Goal: Information Seeking & Learning: Learn about a topic

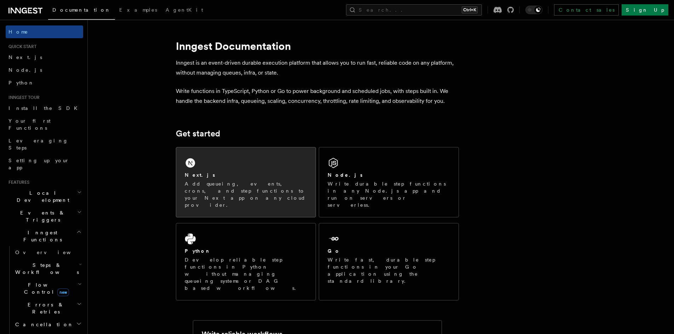
click at [242, 191] on p "Add queueing, events, crons, and step functions to your Next app on any cloud p…" at bounding box center [246, 194] width 122 height 28
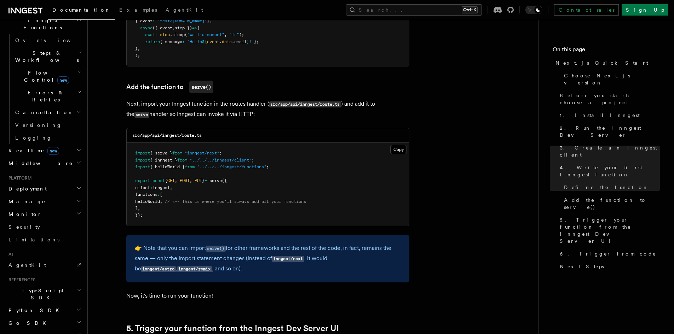
scroll to position [232, 0]
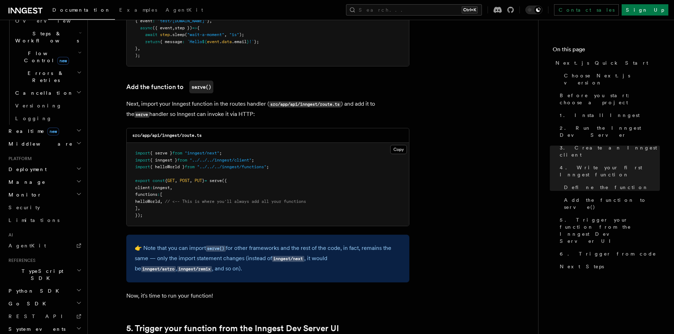
click at [58, 265] on h2 "TypeScript SDK" at bounding box center [44, 275] width 77 height 20
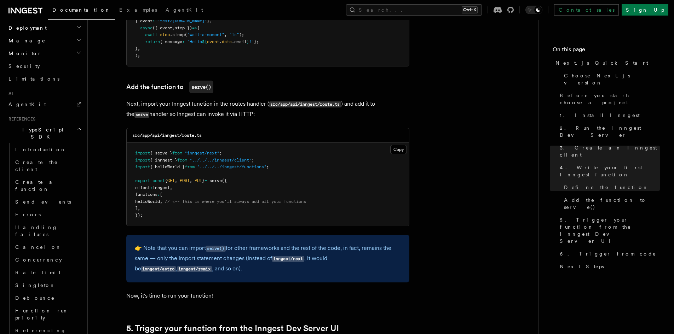
scroll to position [409, 0]
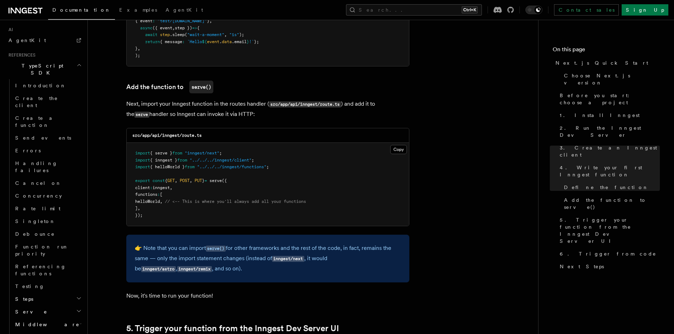
scroll to position [479, 0]
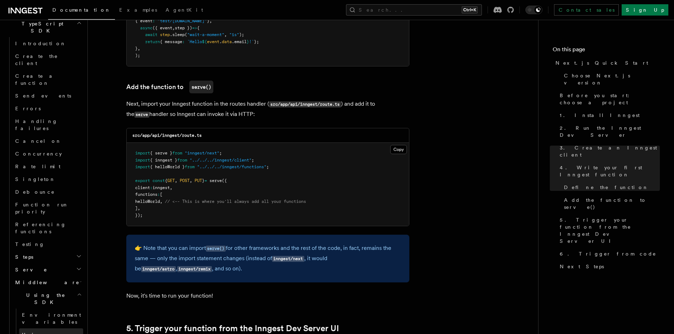
click at [69, 329] on link "Using TypeScript" at bounding box center [51, 339] width 64 height 20
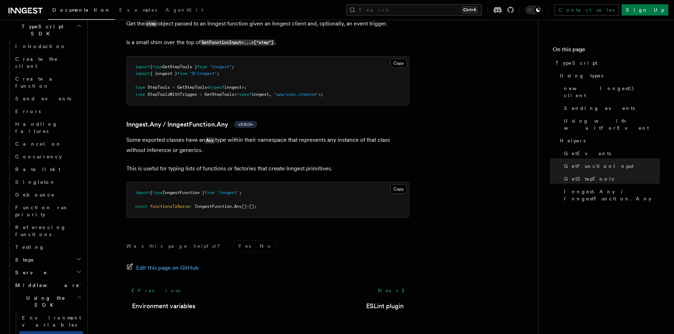
scroll to position [1687, 0]
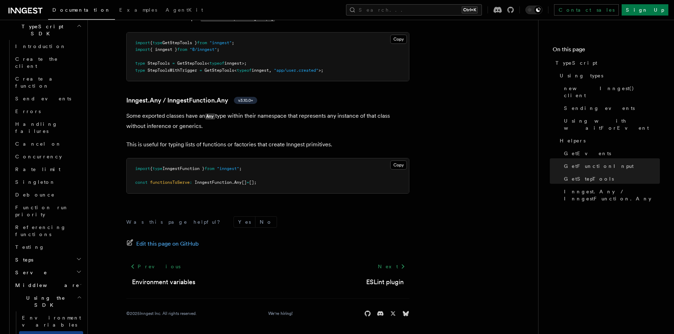
click at [68, 292] on h2 "Using the SDK" at bounding box center [47, 302] width 71 height 20
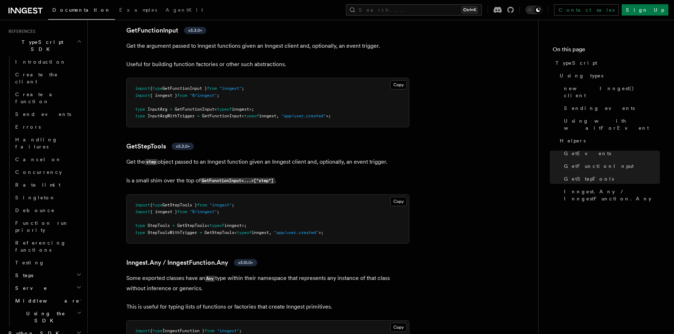
scroll to position [1510, 0]
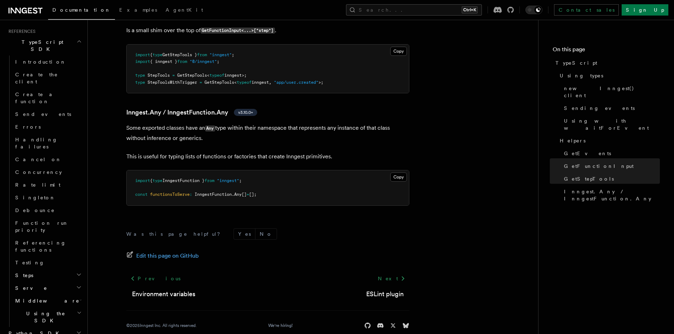
scroll to position [1687, 0]
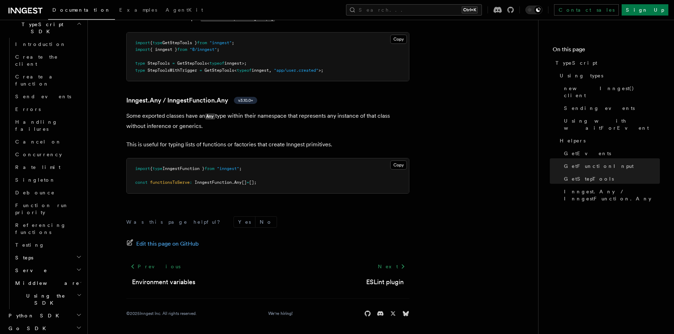
scroll to position [486, 0]
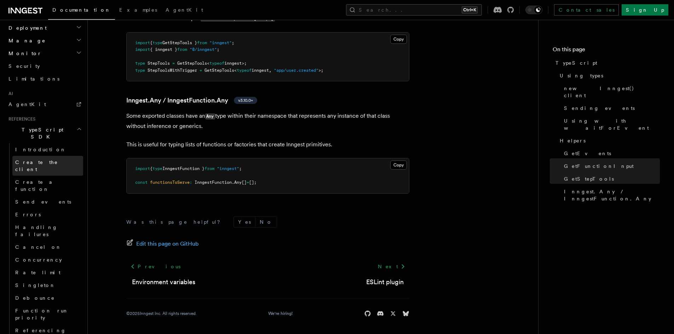
click at [27, 160] on span "Create the client" at bounding box center [36, 166] width 43 height 13
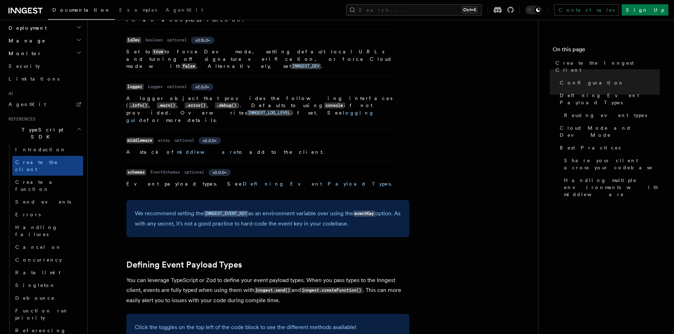
scroll to position [424, 0]
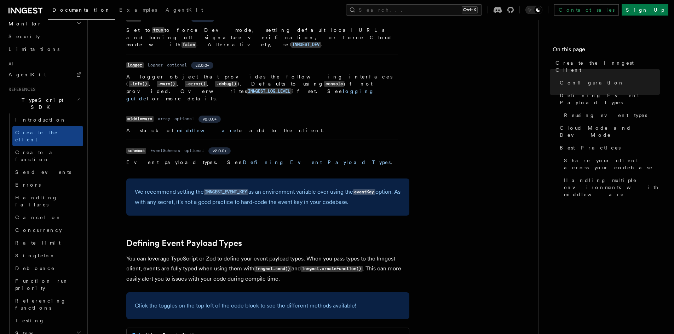
scroll to position [444, 0]
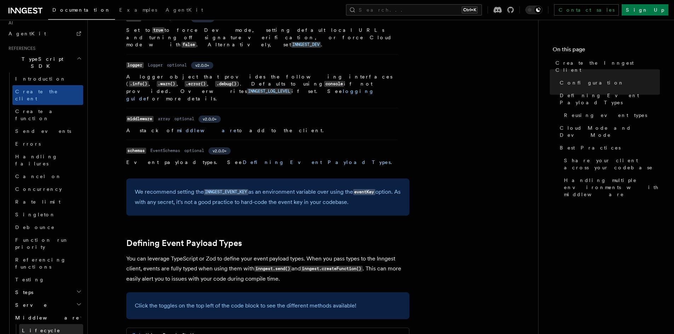
click at [40, 328] on span "Lifecycle" at bounding box center [41, 331] width 39 height 6
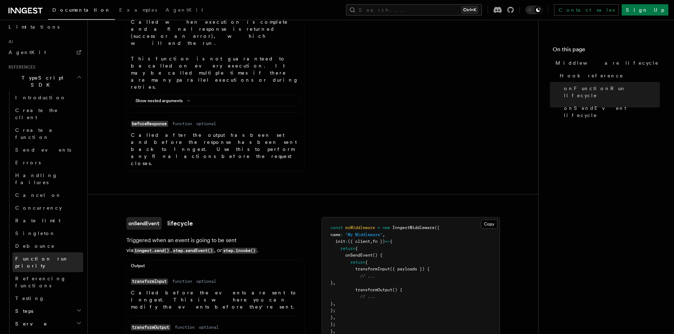
scroll to position [550, 0]
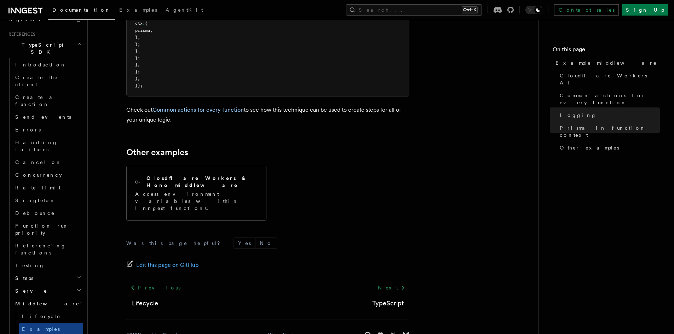
scroll to position [585, 0]
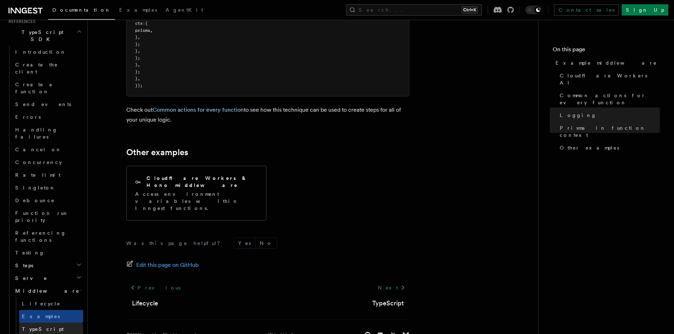
click at [56, 323] on link "TypeScript" at bounding box center [51, 329] width 64 height 13
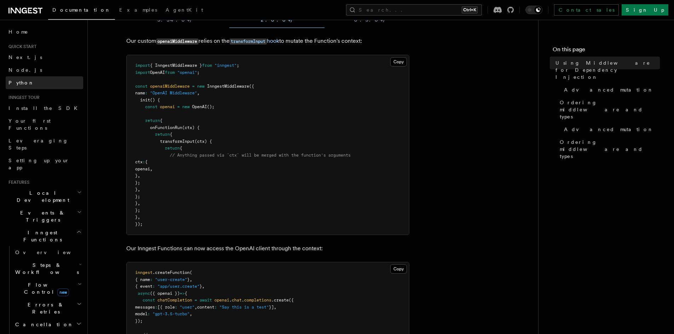
scroll to position [106, 0]
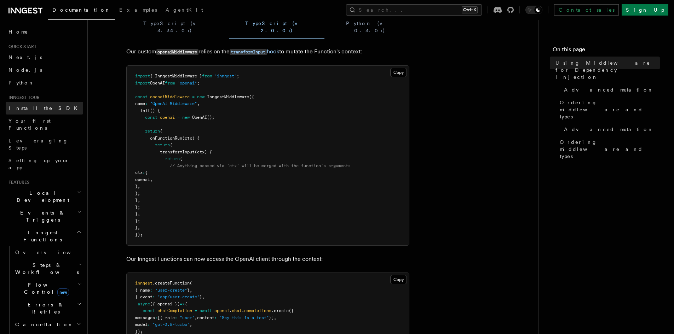
click at [45, 109] on link "Install the SDK" at bounding box center [44, 108] width 77 height 13
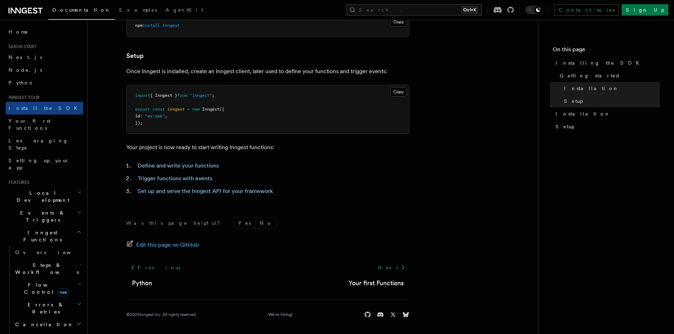
scroll to position [254, 0]
click at [49, 123] on span "Your first Functions" at bounding box center [29, 124] width 42 height 13
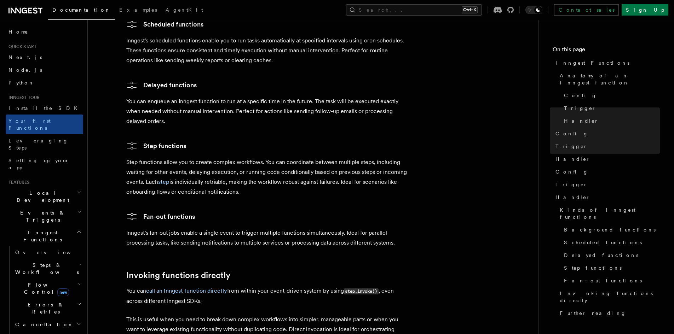
scroll to position [1187, 0]
